Goal: Task Accomplishment & Management: Manage account settings

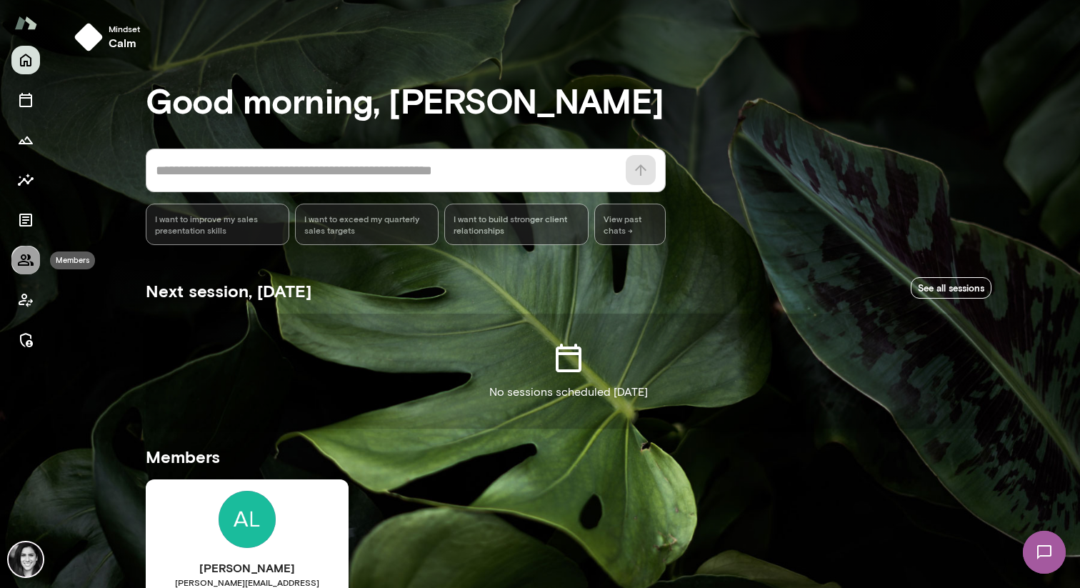
click at [25, 268] on icon "Members" at bounding box center [25, 259] width 17 height 17
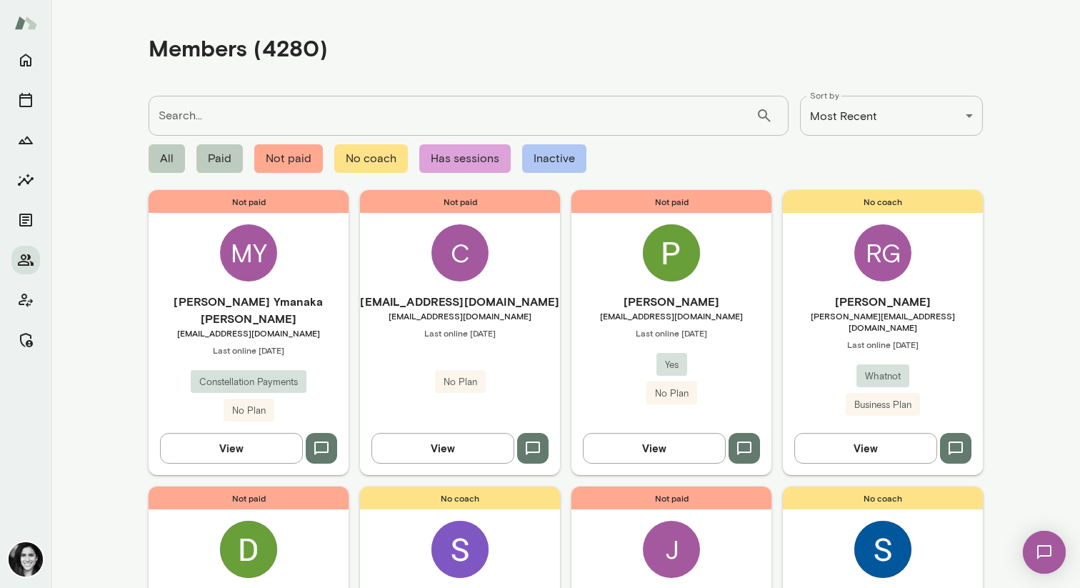
click at [280, 241] on div "Not paid MY [PERSON_NAME] Ymanaka [PERSON_NAME] [EMAIL_ADDRESS][DOMAIN_NAME] La…" at bounding box center [249, 332] width 200 height 284
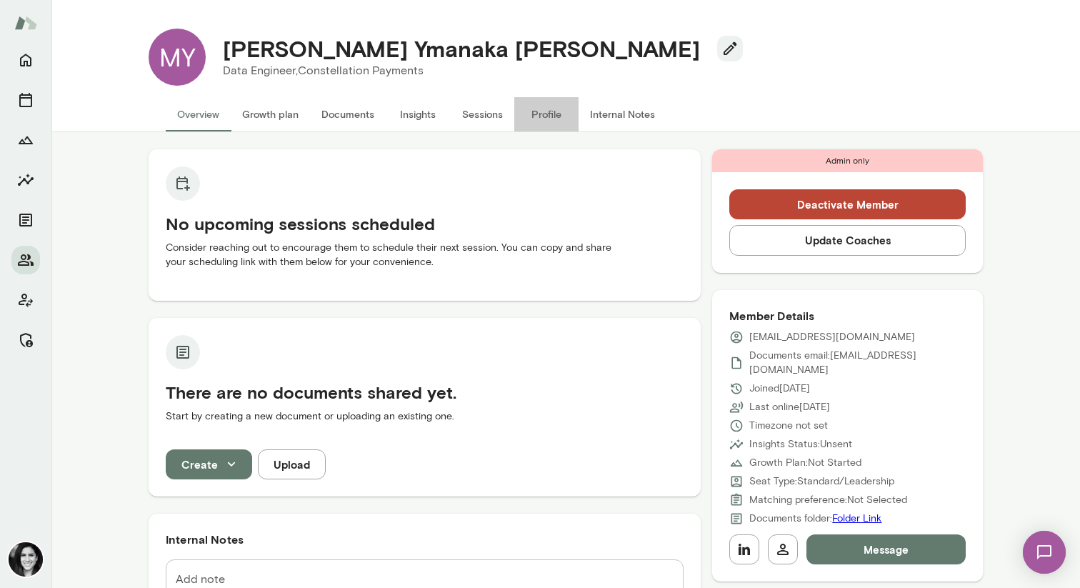
click at [531, 116] on button "Profile" at bounding box center [546, 114] width 64 height 34
